Goal: Transaction & Acquisition: Download file/media

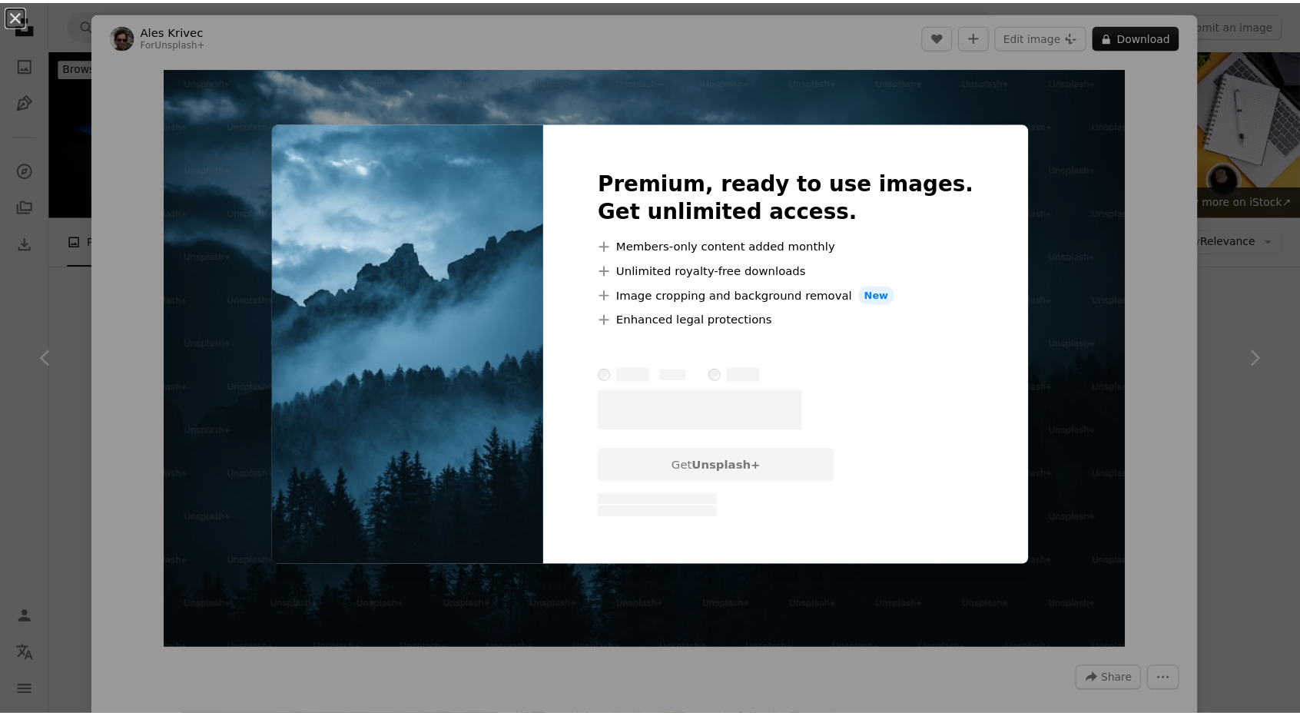
scroll to position [6515, 0]
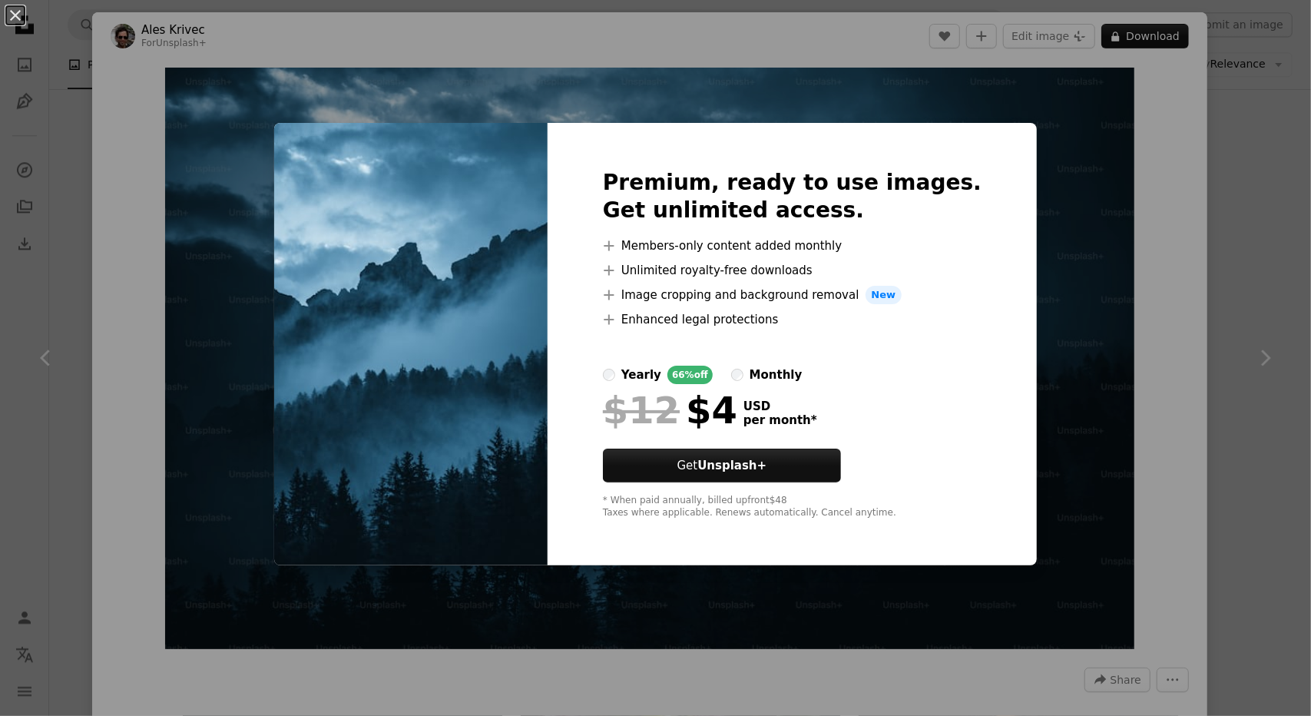
click at [1046, 232] on div "An X shape Premium, ready to use images. Get unlimited access. A plus sign Memb…" at bounding box center [655, 358] width 1311 height 716
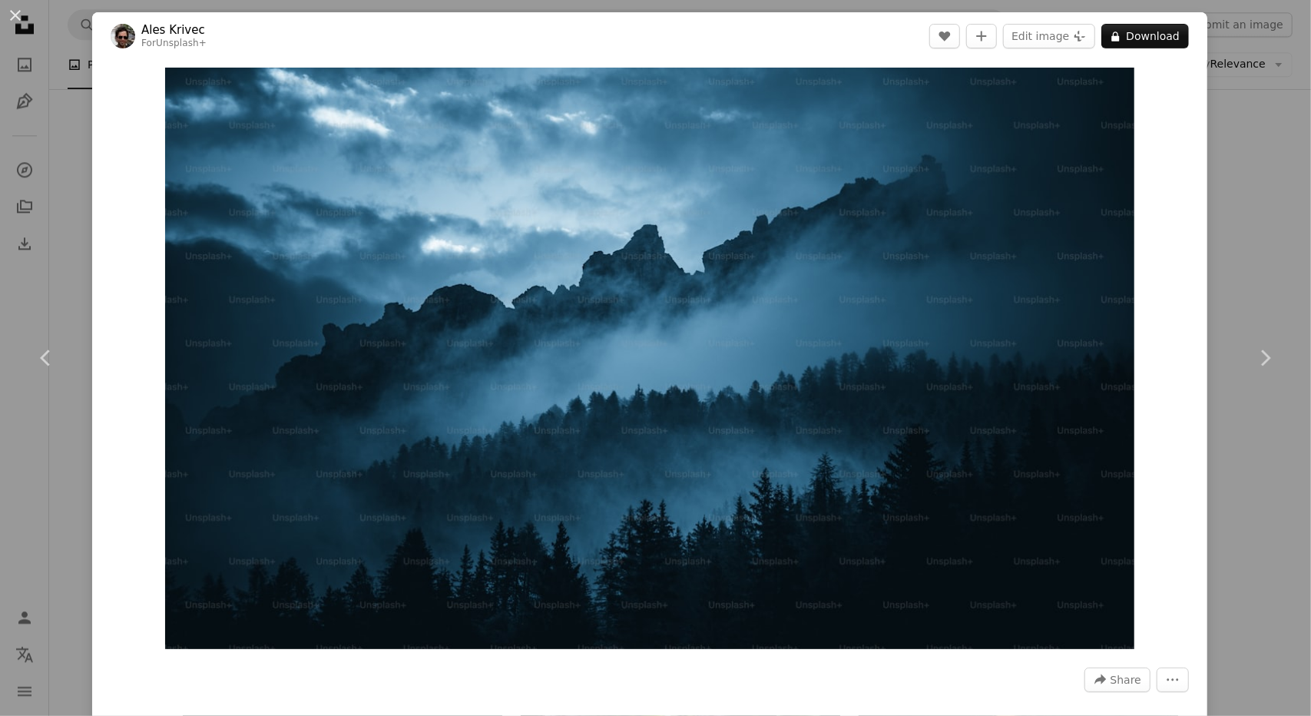
click at [63, 159] on div "An X shape Chevron left Chevron right Ales Krivec For Unsplash+ A heart A plus …" at bounding box center [655, 358] width 1311 height 716
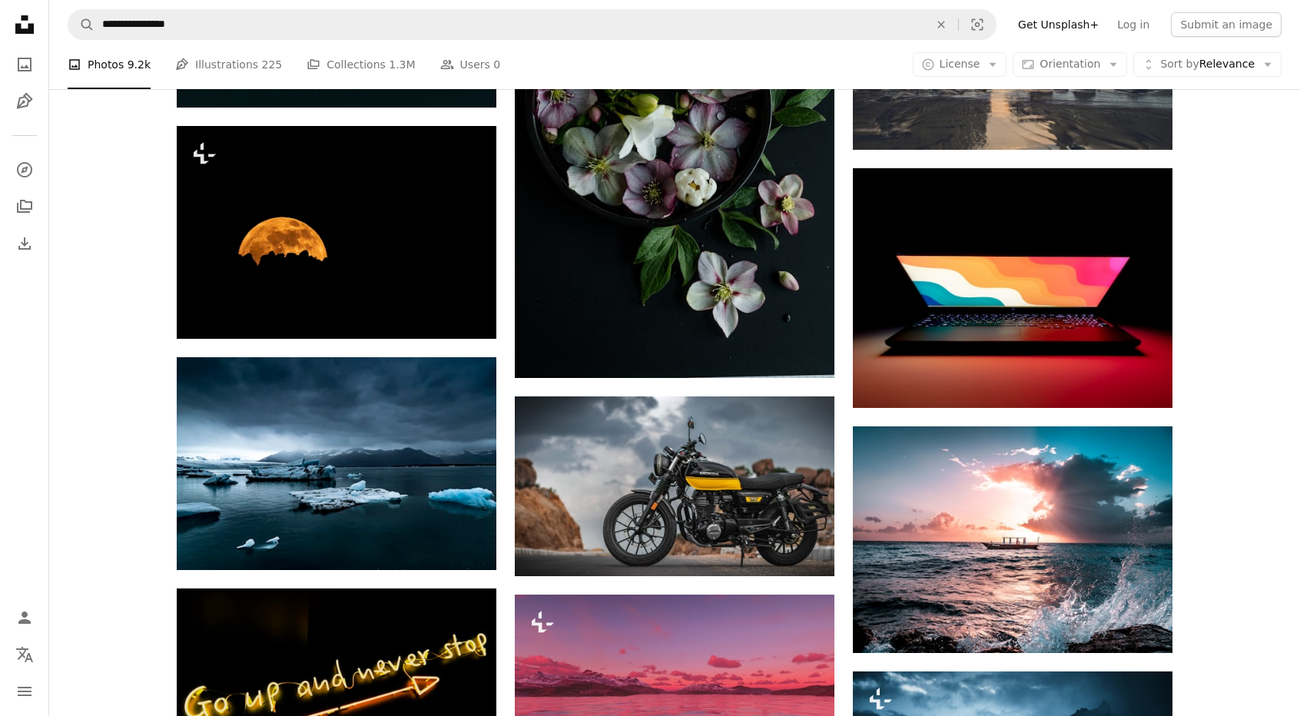
scroll to position [7121, 0]
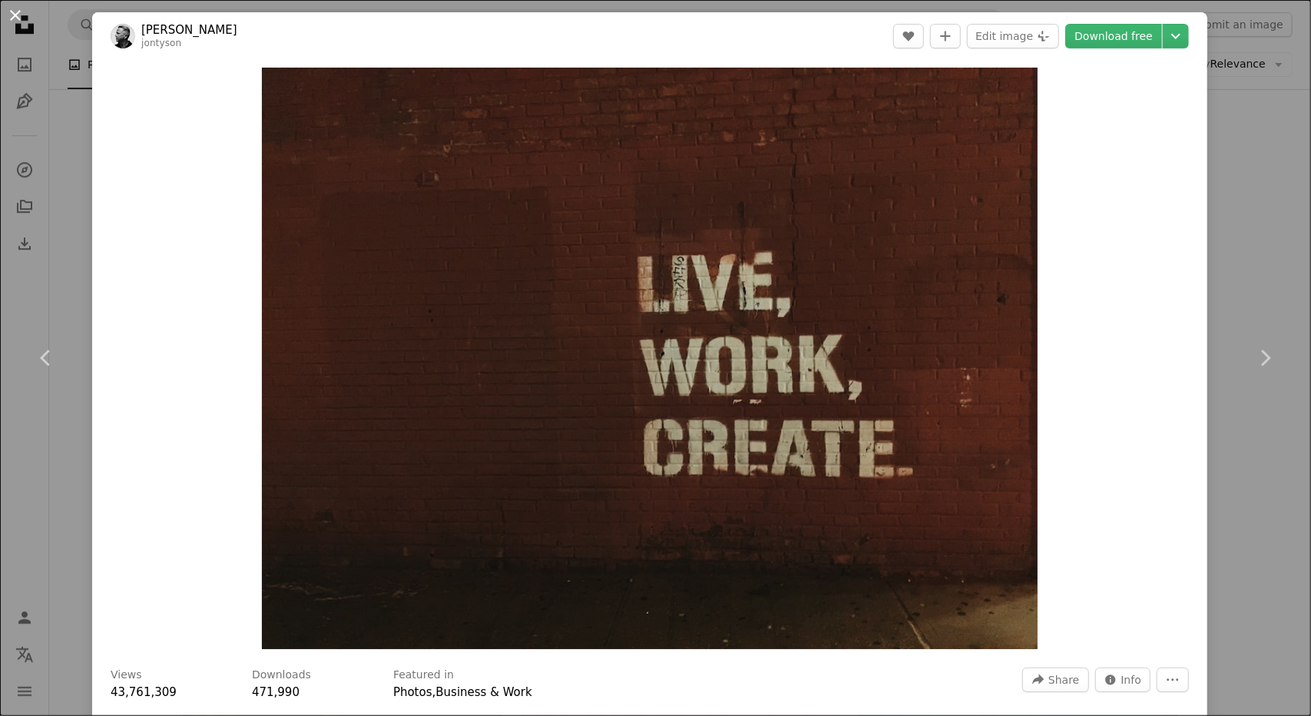
click at [14, 17] on button "An X shape" at bounding box center [15, 15] width 18 height 18
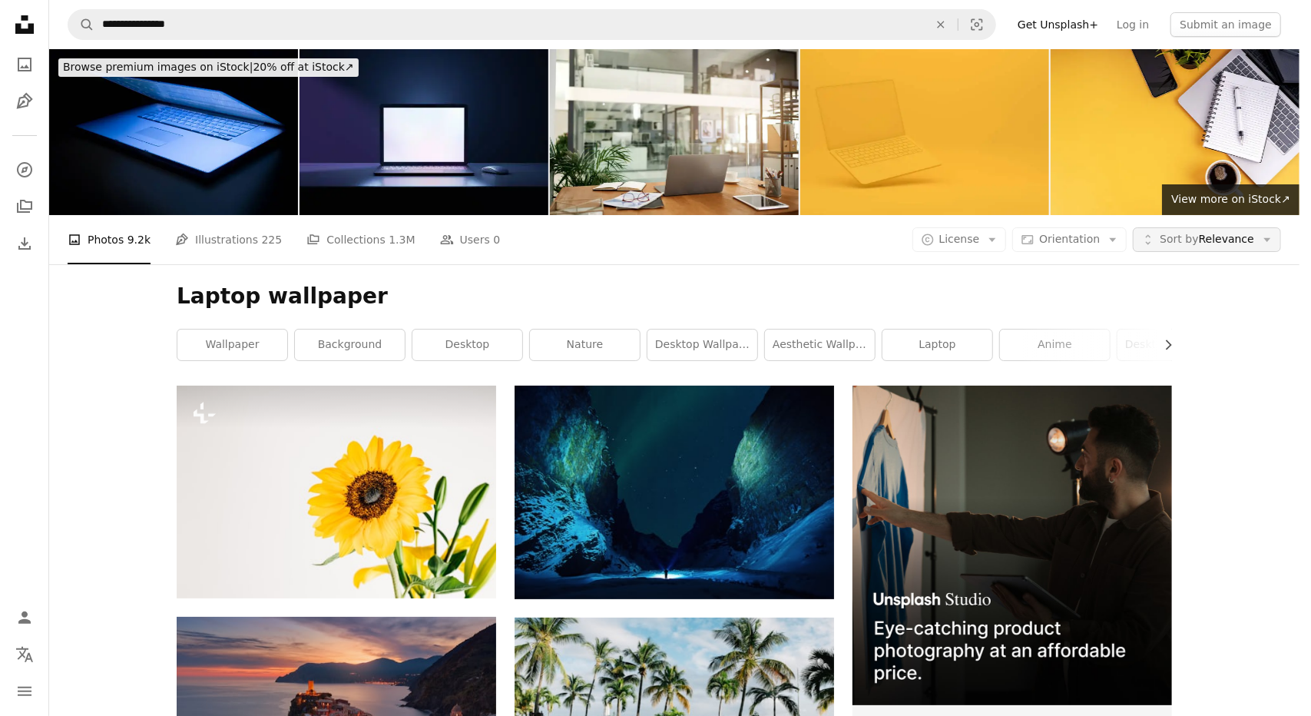
scroll to position [14304, 0]
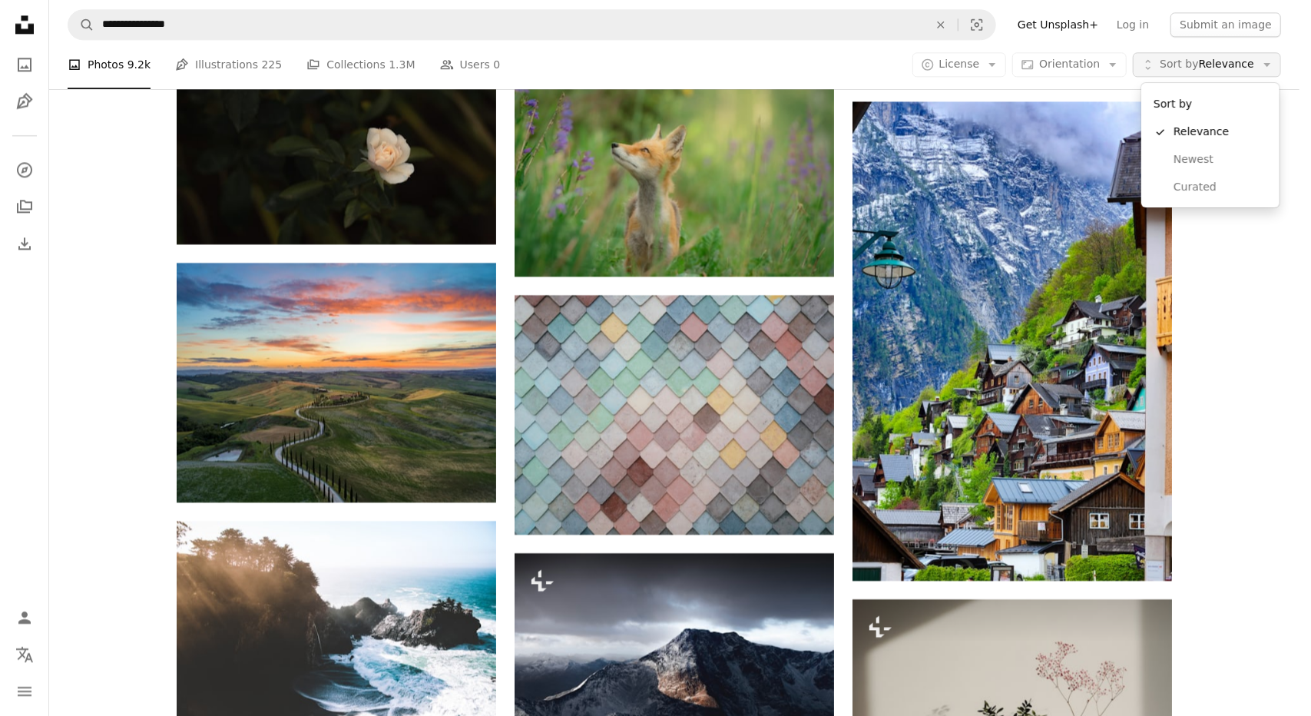
click at [1230, 67] on span "Sort by Relevance" at bounding box center [1207, 64] width 94 height 15
click at [1191, 190] on span "Curated" at bounding box center [1221, 187] width 94 height 15
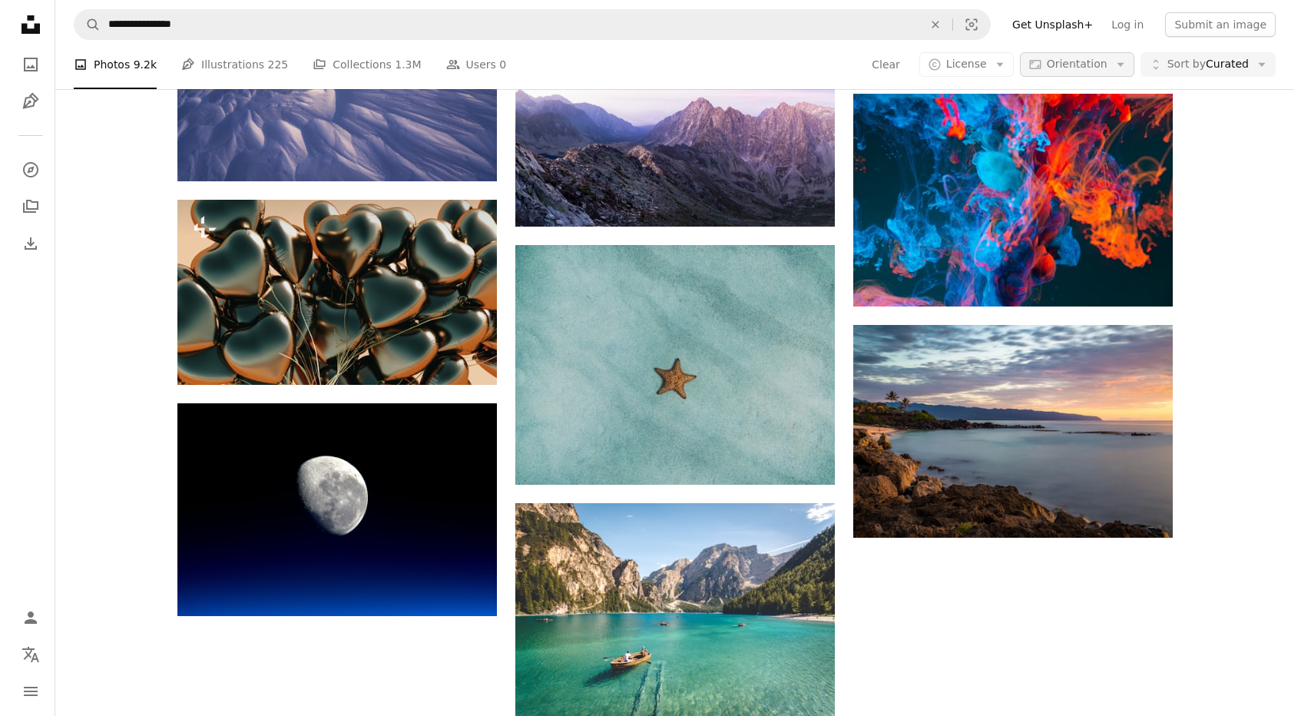
scroll to position [1437, 0]
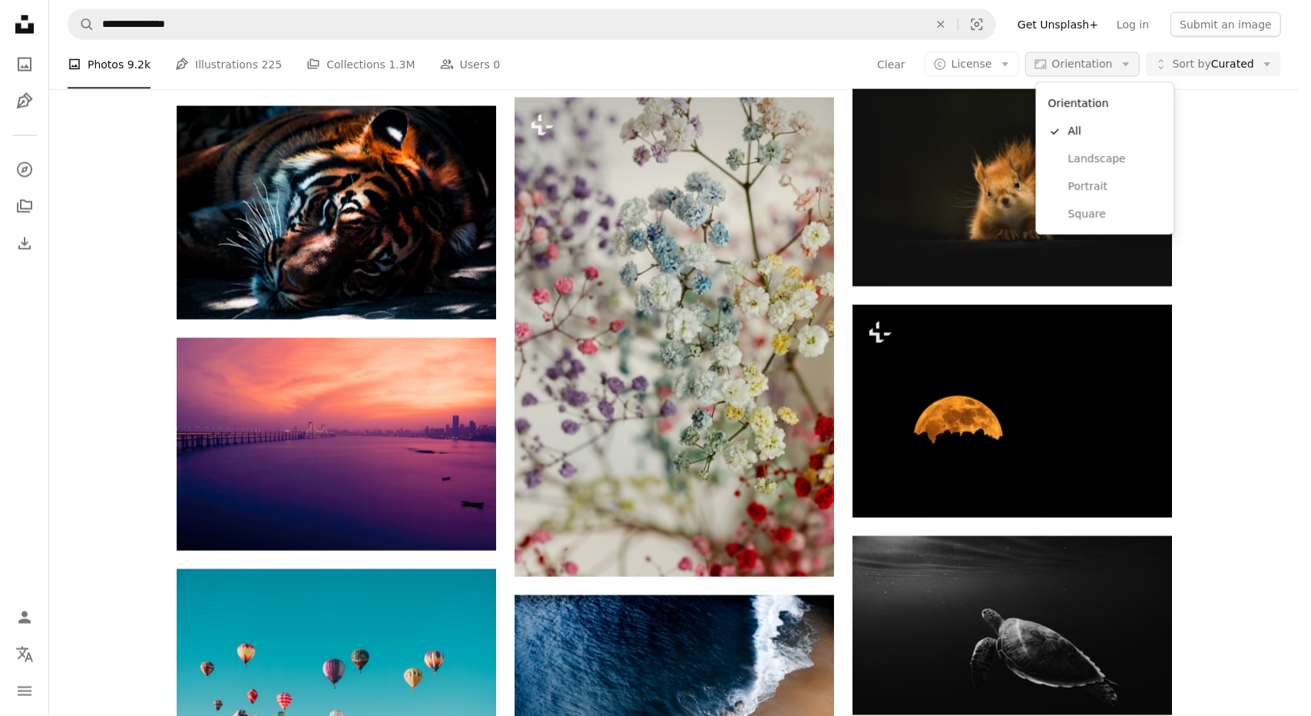
click at [1123, 65] on button "Aspect ratio Orientation Arrow down" at bounding box center [1082, 64] width 114 height 25
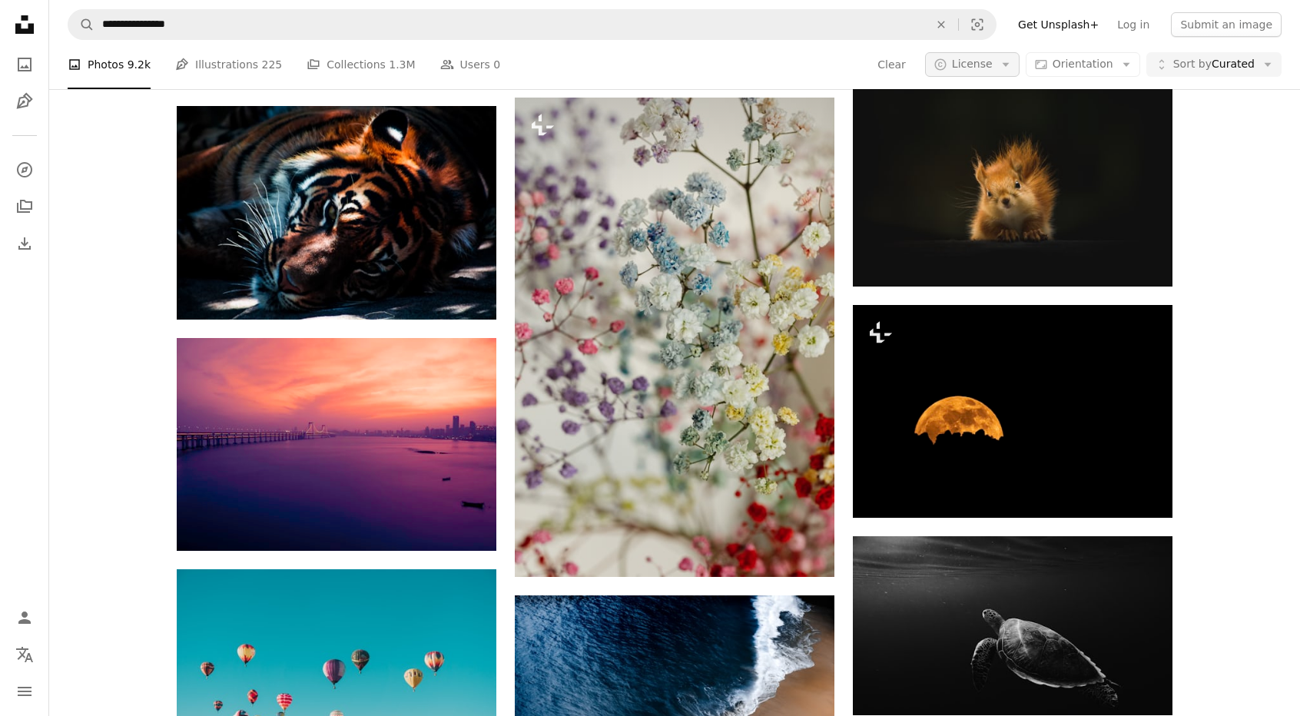
scroll to position [0, 0]
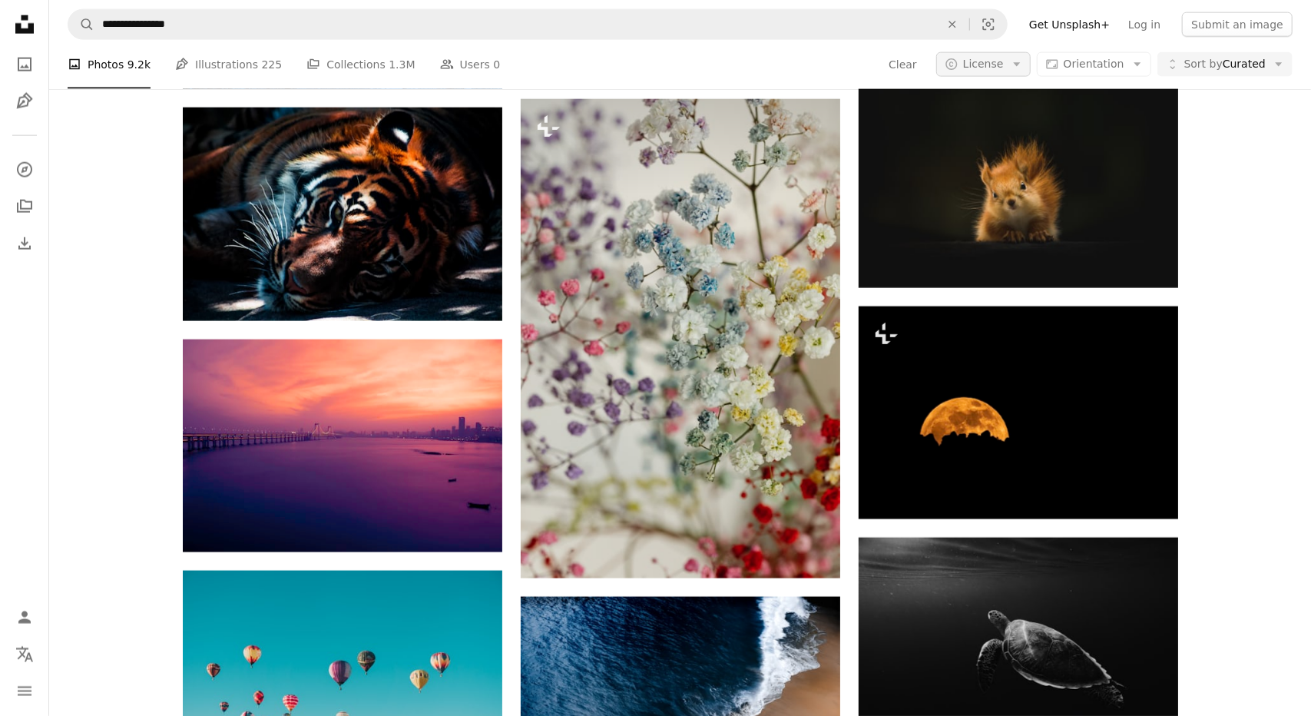
click at [1018, 59] on icon "Arrow down" at bounding box center [1017, 65] width 14 height 14
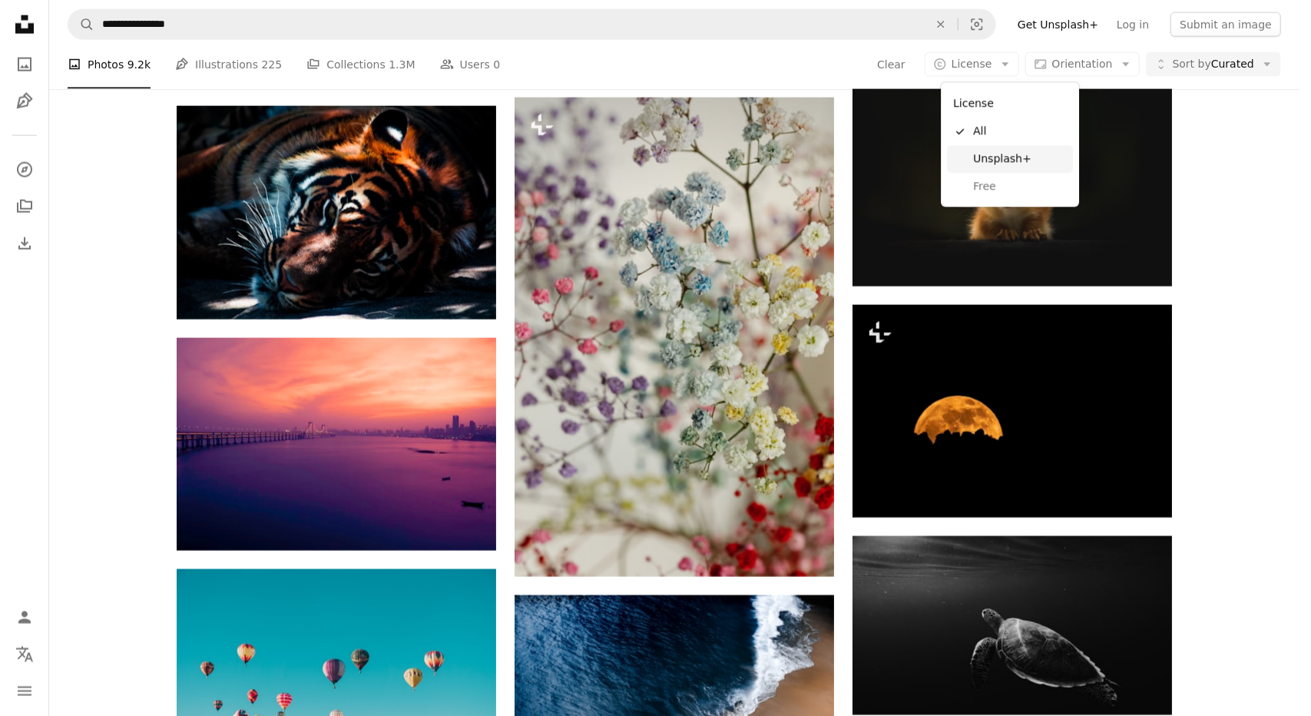
click at [986, 157] on span "Unsplash+" at bounding box center [1020, 159] width 94 height 15
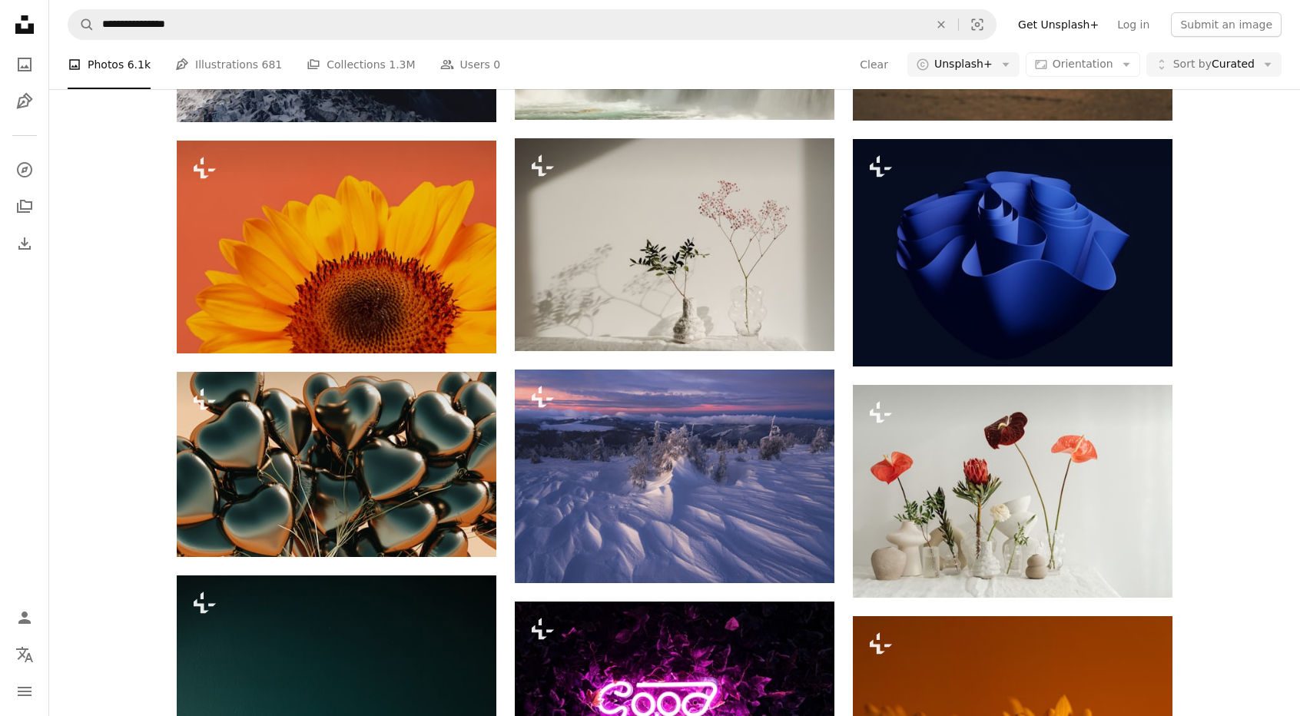
scroll to position [401, 0]
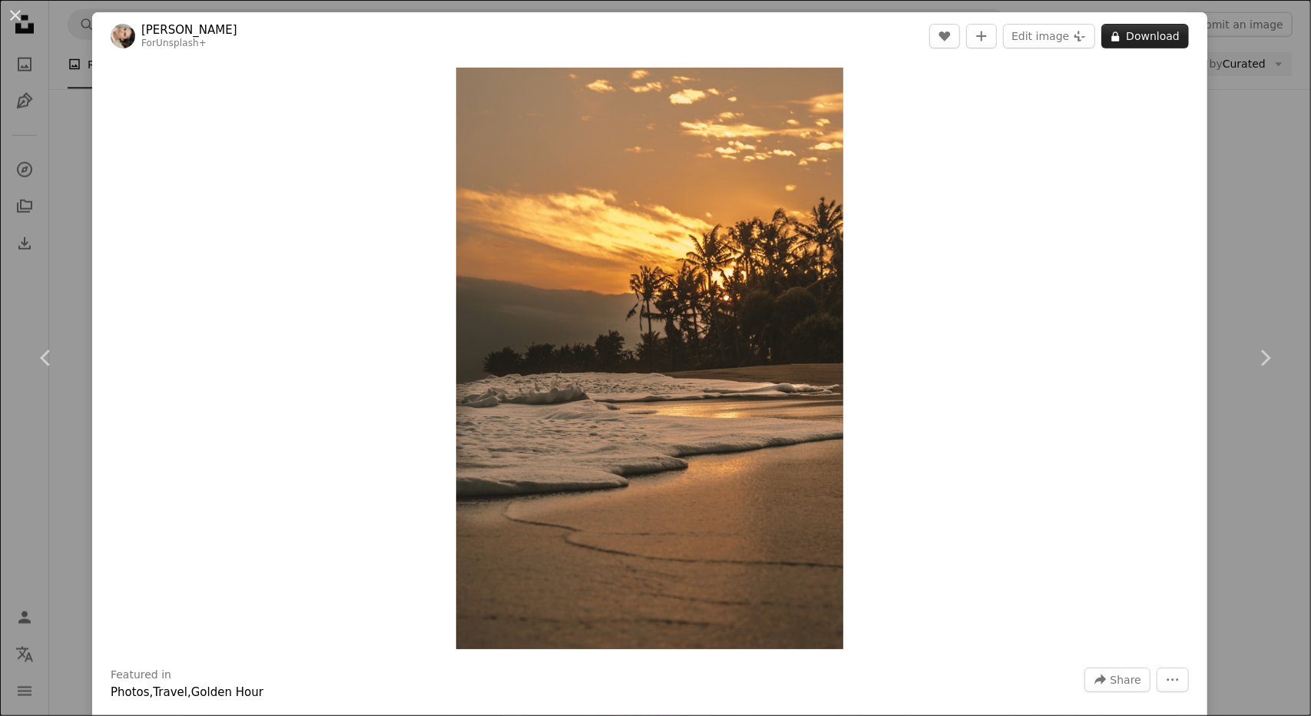
click at [1121, 34] on button "A lock Download" at bounding box center [1145, 36] width 88 height 25
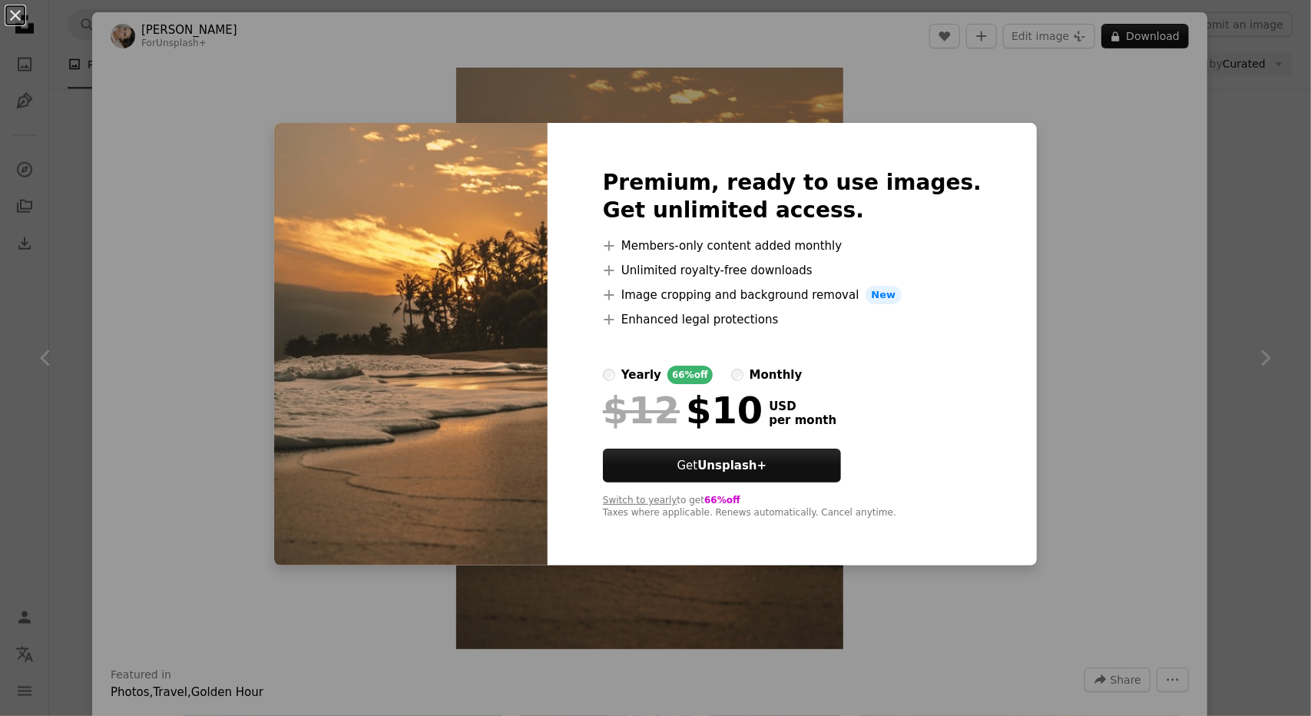
click at [649, 381] on div "yearly" at bounding box center [641, 375] width 40 height 18
click at [899, 65] on div "An X shape Premium, ready to use images. Get unlimited access. A plus sign Memb…" at bounding box center [655, 358] width 1311 height 716
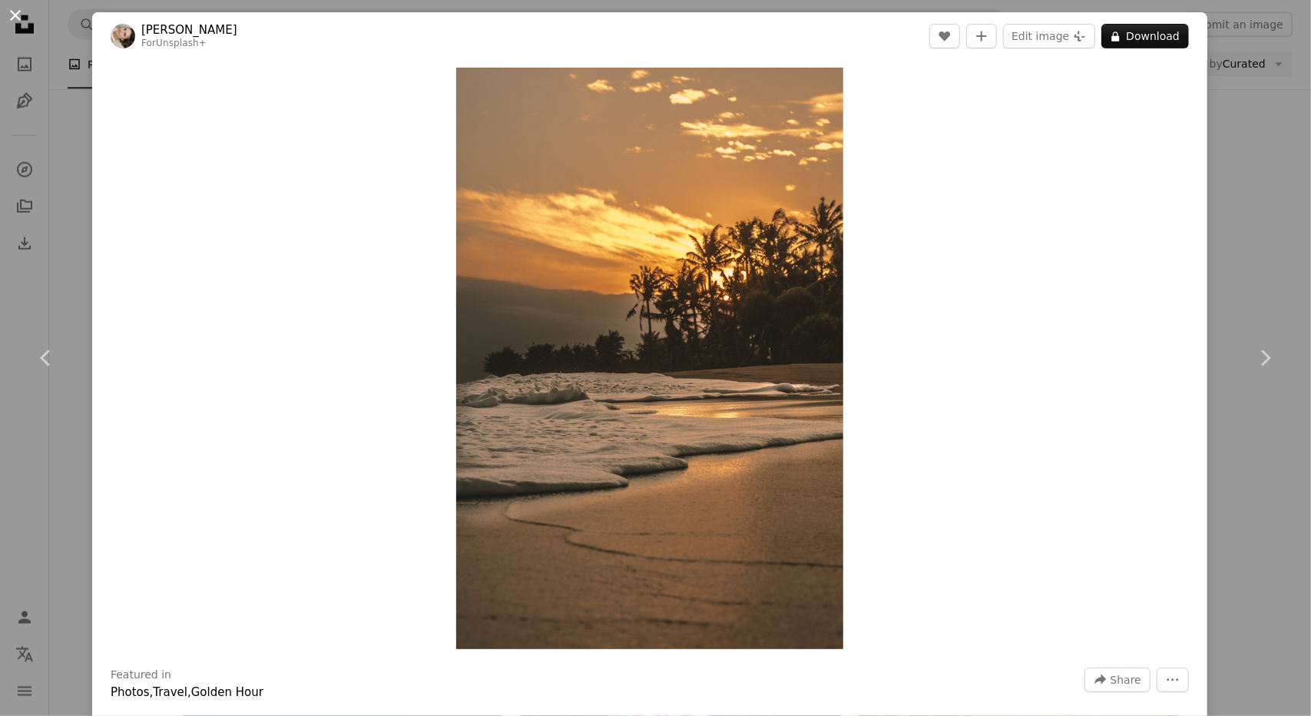
click at [11, 14] on button "An X shape" at bounding box center [15, 15] width 18 height 18
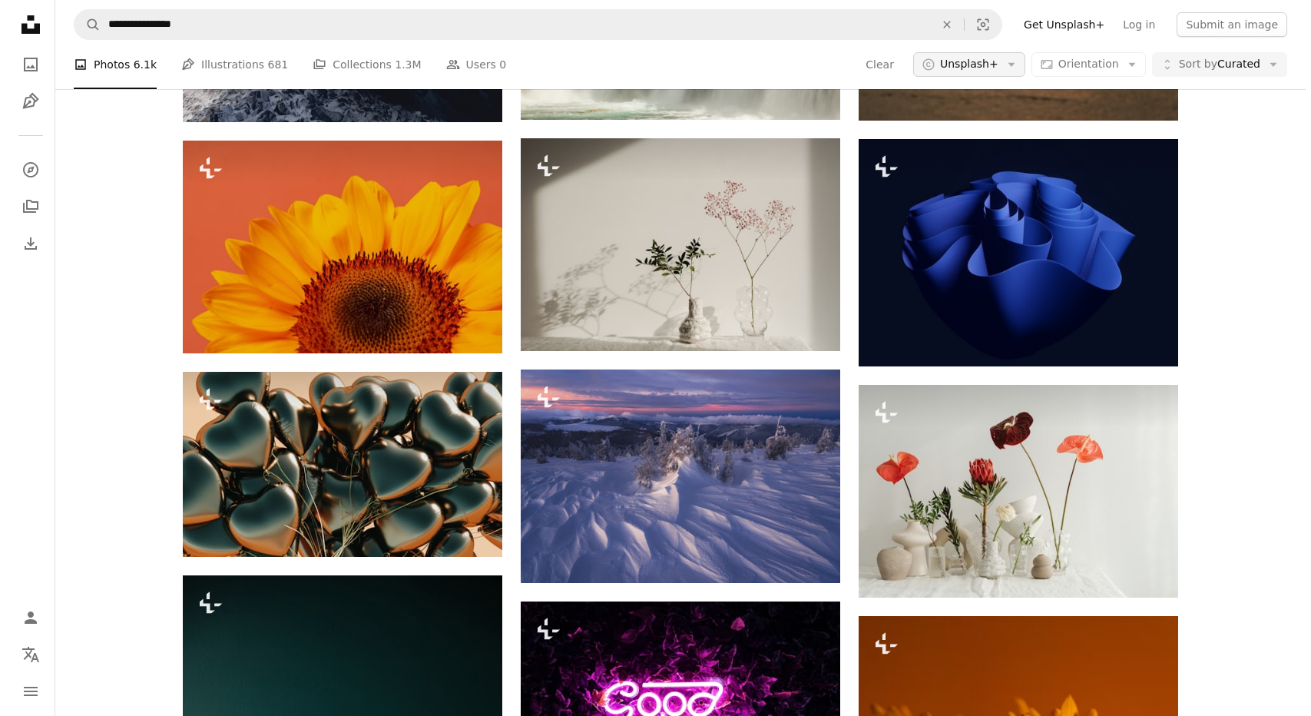
scroll to position [351, 0]
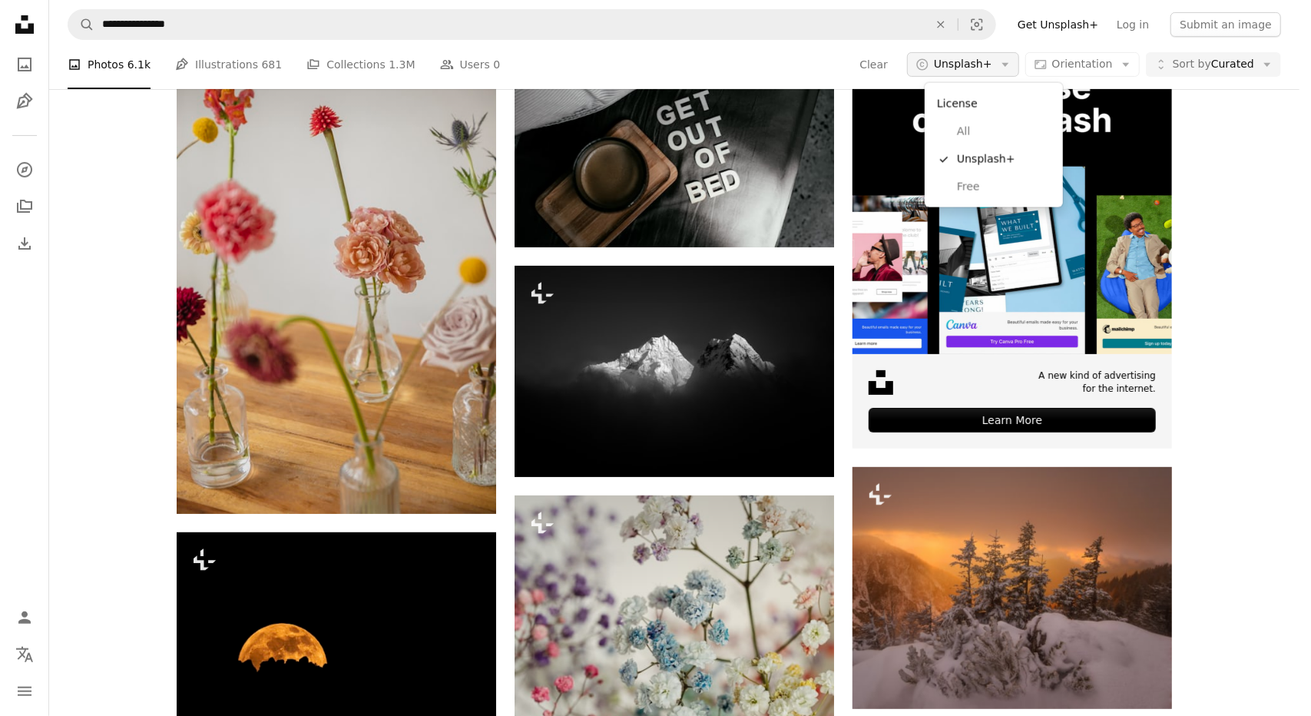
click at [1017, 55] on button "A copyright icon © Unsplash+ Arrow down" at bounding box center [963, 64] width 112 height 25
click at [955, 193] on link "Free" at bounding box center [994, 188] width 126 height 28
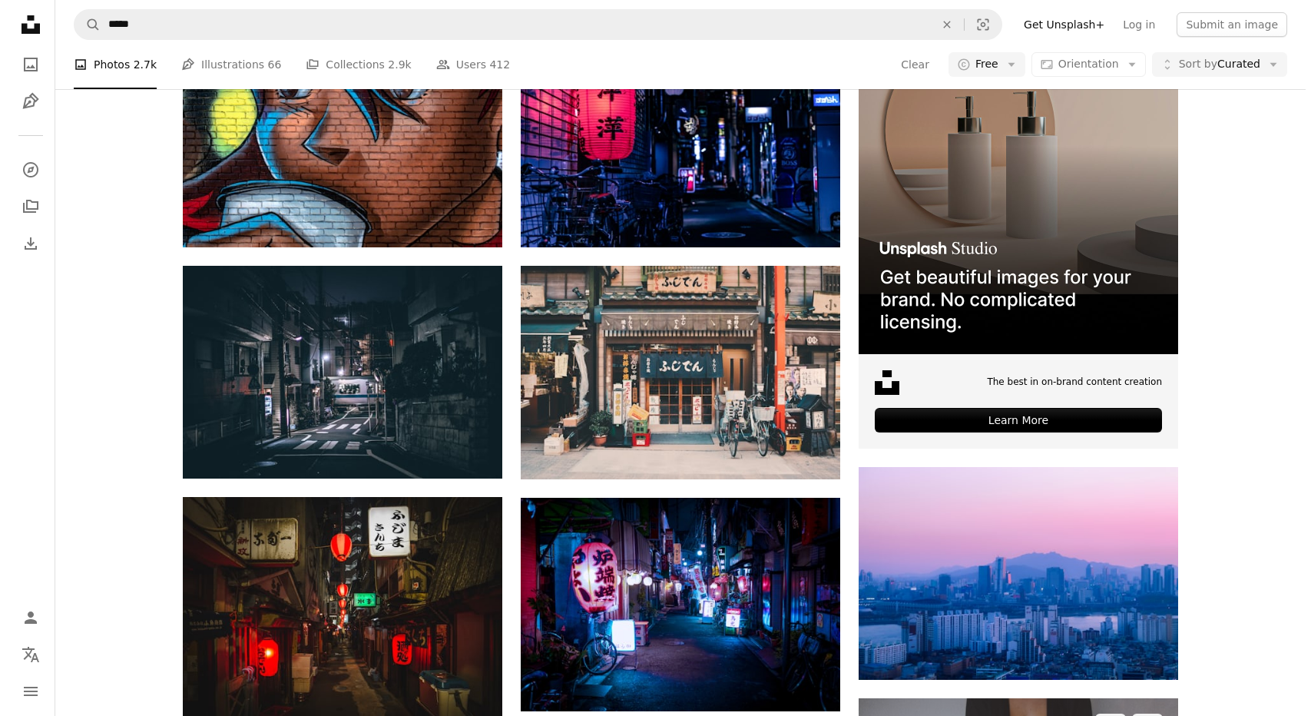
scroll to position [735, 0]
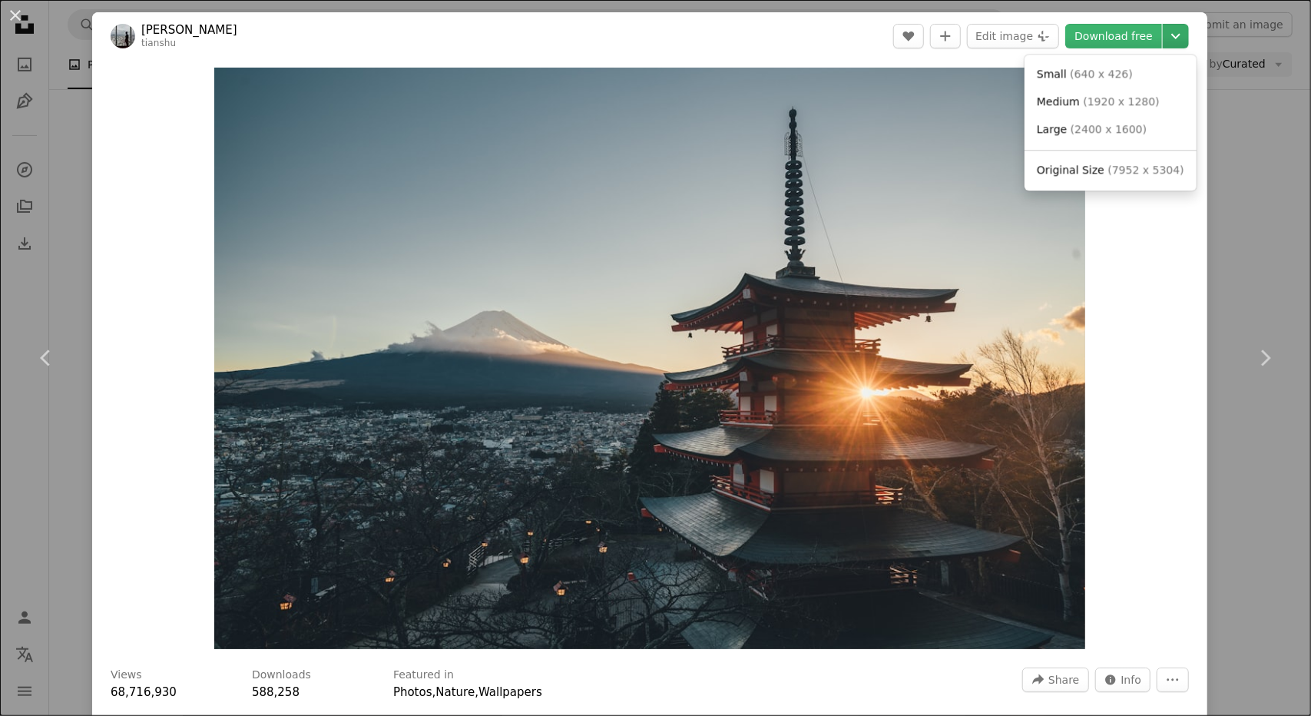
click at [1166, 35] on icon "Chevron down" at bounding box center [1176, 36] width 25 height 18
click at [1076, 174] on span "Original Size" at bounding box center [1071, 170] width 68 height 12
